Goal: Information Seeking & Learning: Check status

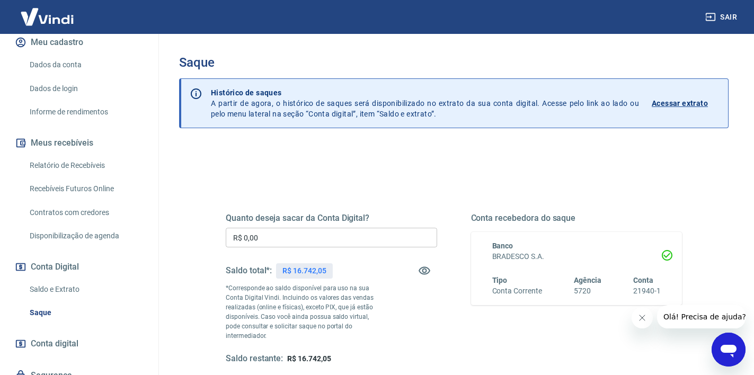
scroll to position [159, 0]
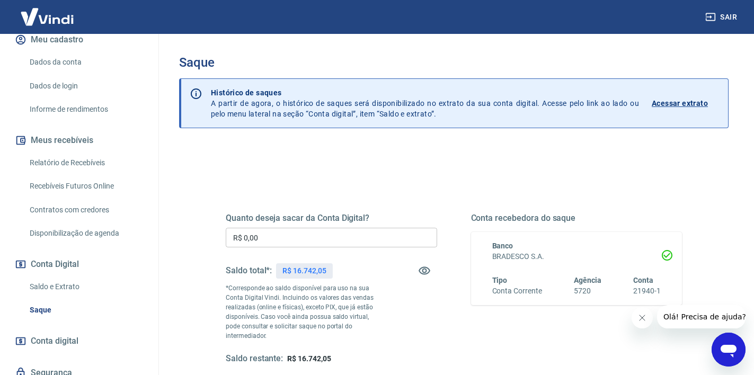
click at [42, 300] on link "Saque" at bounding box center [85, 310] width 120 height 22
click at [681, 101] on p "Acessar extrato" at bounding box center [679, 103] width 56 height 11
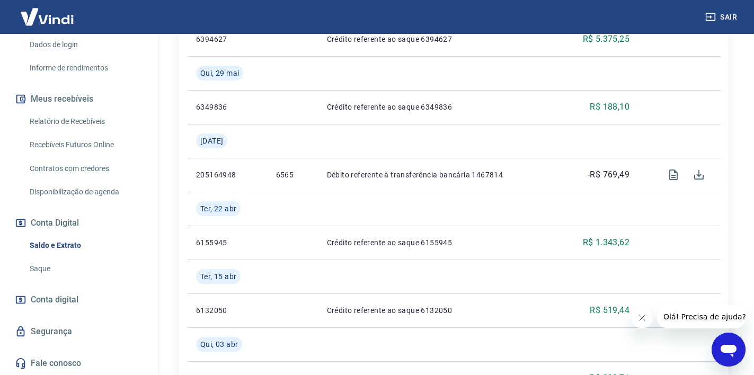
scroll to position [188, 0]
click at [71, 299] on span "Conta digital" at bounding box center [55, 300] width 48 height 15
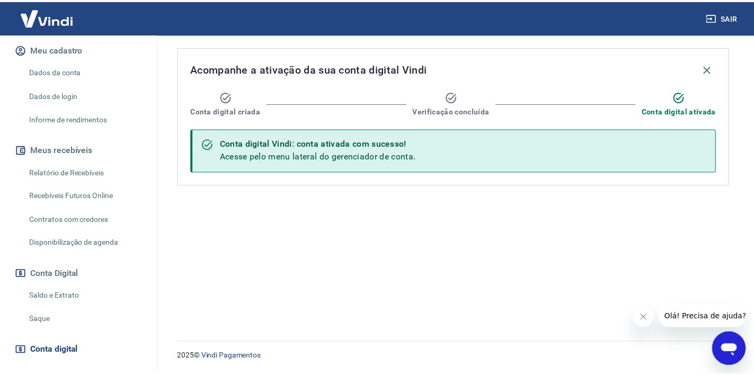
scroll to position [189, 0]
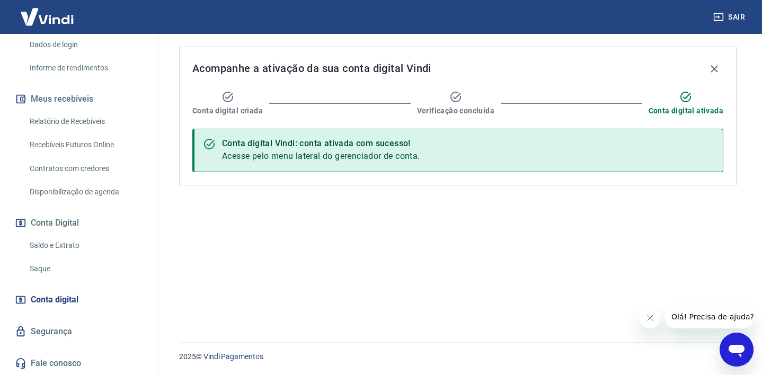
click at [40, 279] on link "Saque" at bounding box center [85, 269] width 120 height 22
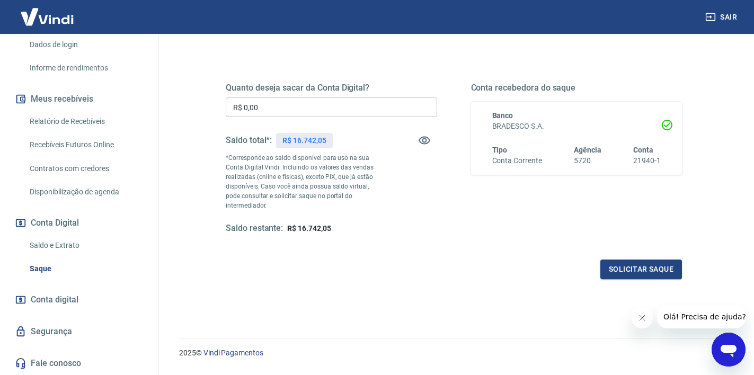
scroll to position [149, 0]
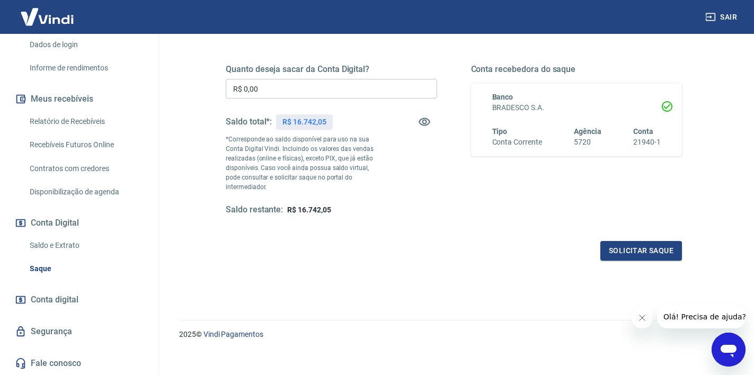
click at [645, 123] on div "Banco BRADESCO S.A. Tipo Conta Corrente Agência 5720 Conta 21940-1" at bounding box center [570, 120] width 182 height 56
click at [58, 245] on link "Saldo e Extrato" at bounding box center [85, 246] width 120 height 22
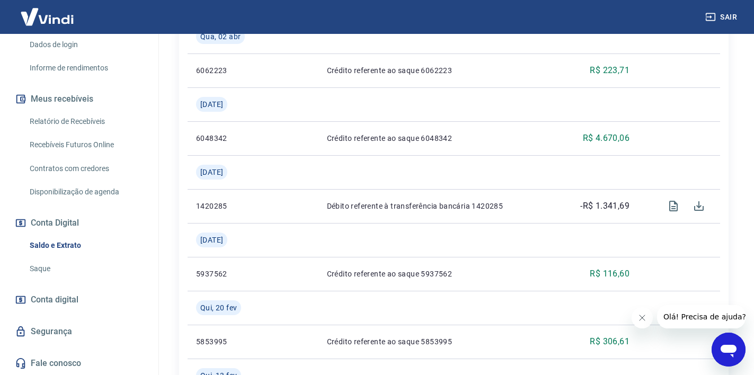
scroll to position [1378, 0]
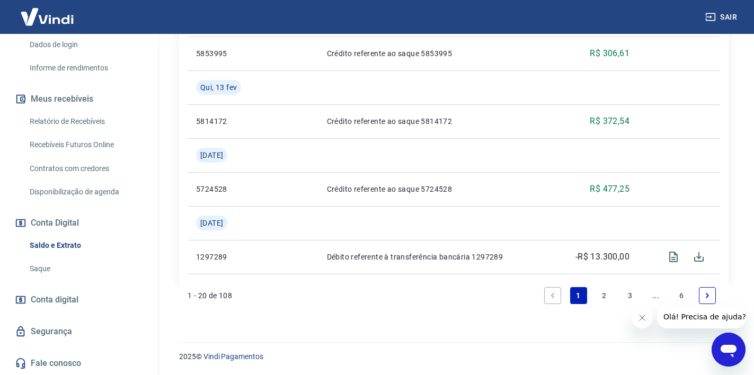
click at [682, 294] on link "6" at bounding box center [681, 295] width 17 height 17
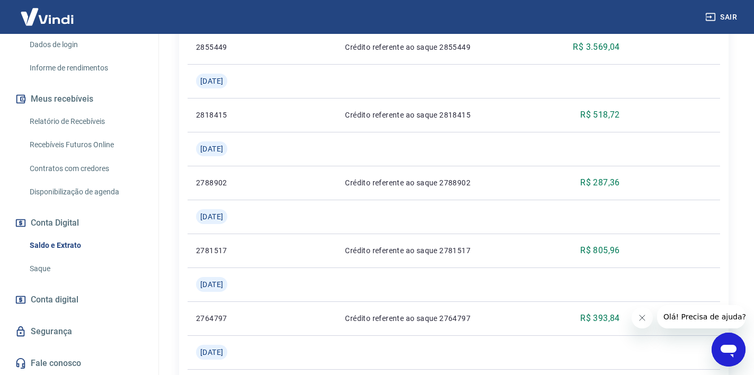
scroll to position [598, 0]
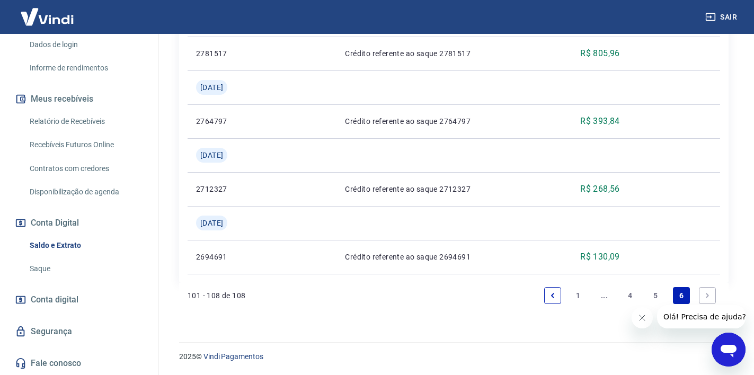
click at [577, 294] on link "1" at bounding box center [578, 295] width 17 height 17
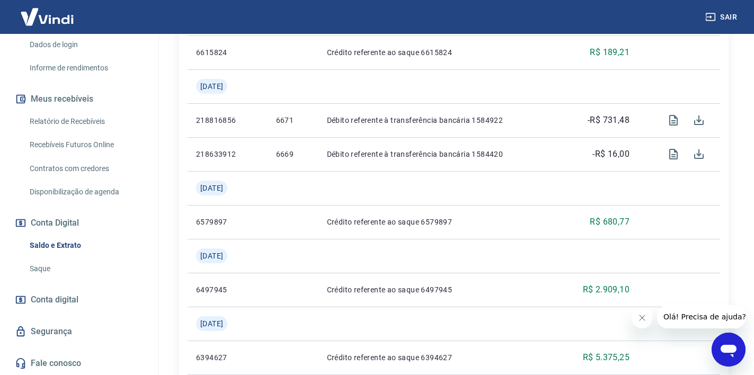
scroll to position [393, 0]
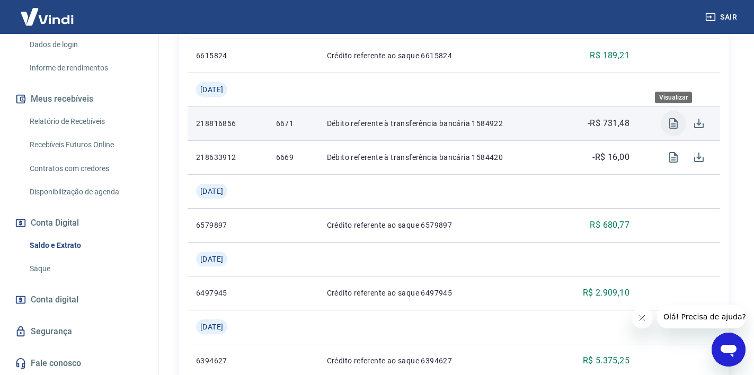
click at [670, 125] on icon "Visualizar" at bounding box center [673, 123] width 13 height 13
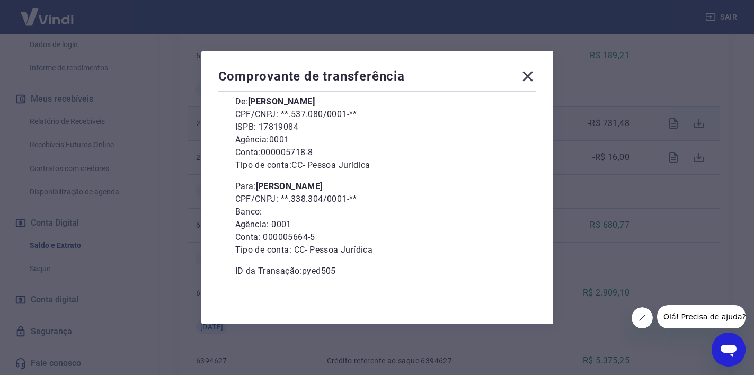
scroll to position [400, 0]
click at [529, 78] on icon at bounding box center [527, 77] width 10 height 10
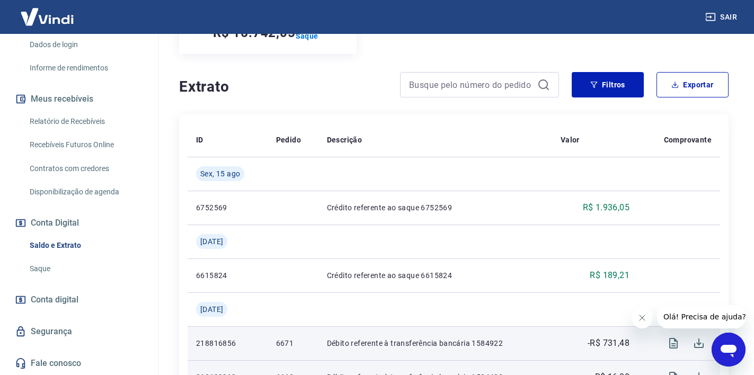
scroll to position [172, 0]
